Goal: Task Accomplishment & Management: Manage account settings

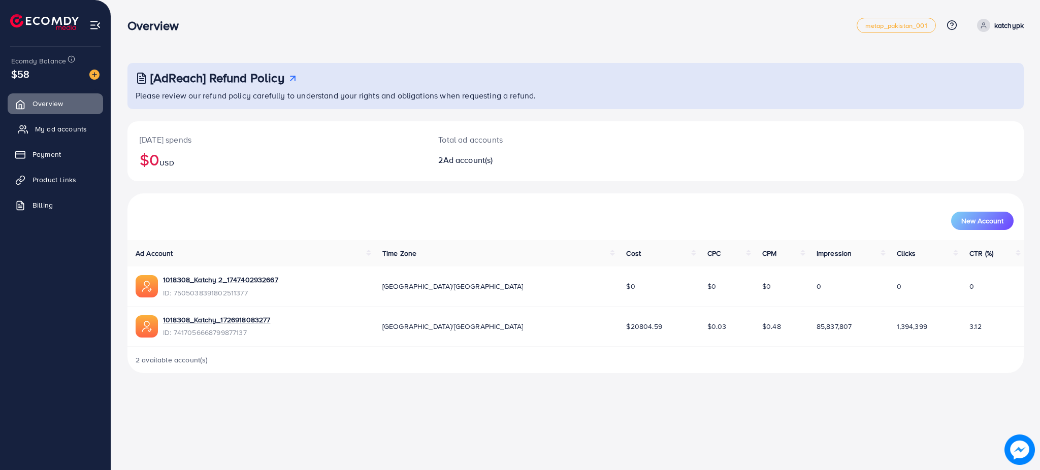
click at [28, 126] on link "My ad accounts" at bounding box center [55, 129] width 95 height 20
